Goal: Navigation & Orientation: Find specific page/section

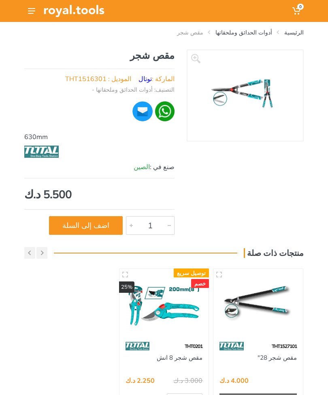
click at [254, 35] on link "أدوات الحدائق وملحقاتها" at bounding box center [244, 32] width 57 height 8
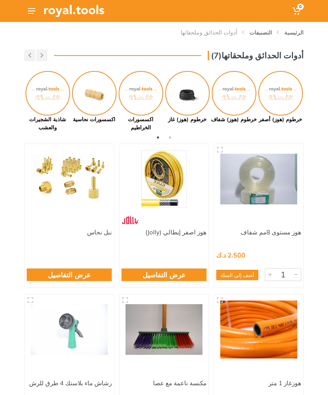
click at [49, 103] on img at bounding box center [48, 93] width 45 height 45
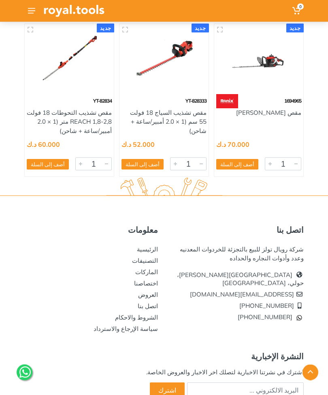
scroll to position [800, 0]
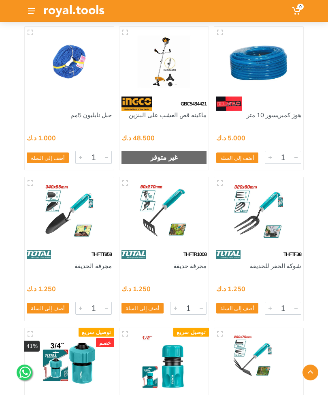
scroll to position [2827, 0]
